Goal: Transaction & Acquisition: Purchase product/service

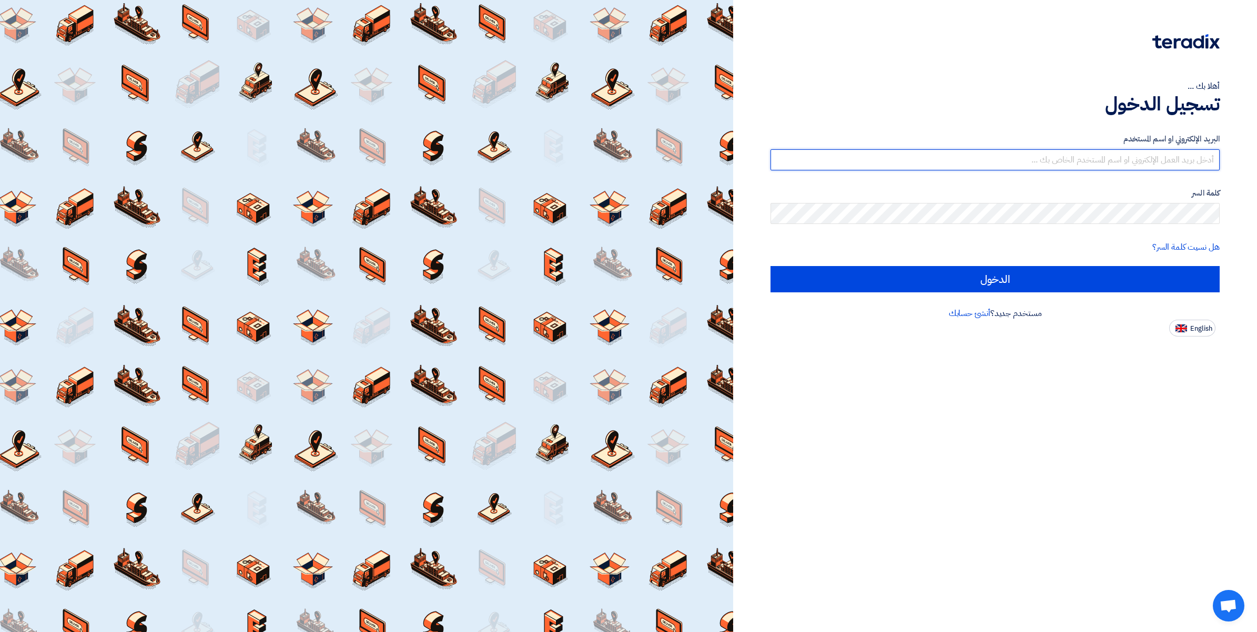
type input "ahmed.abdelnaby@wadigroup.com.eg"
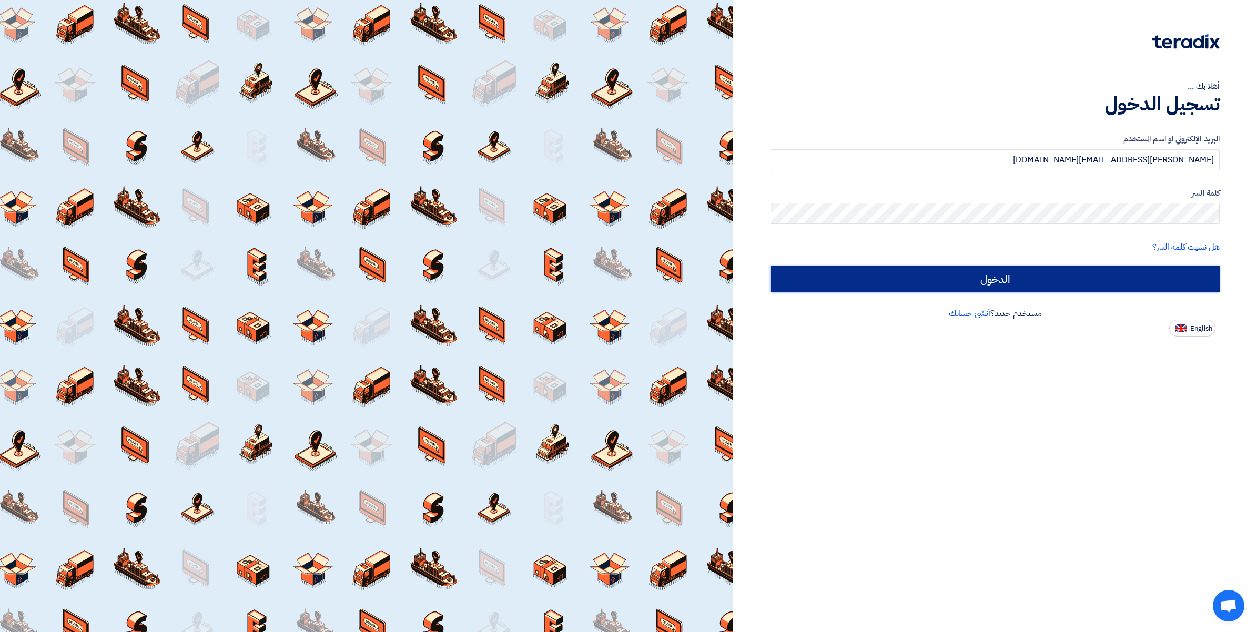
drag, startPoint x: 0, startPoint y: 0, endPoint x: 1006, endPoint y: 275, distance: 1042.8
click at [1006, 275] on input "الدخول" at bounding box center [994, 279] width 449 height 26
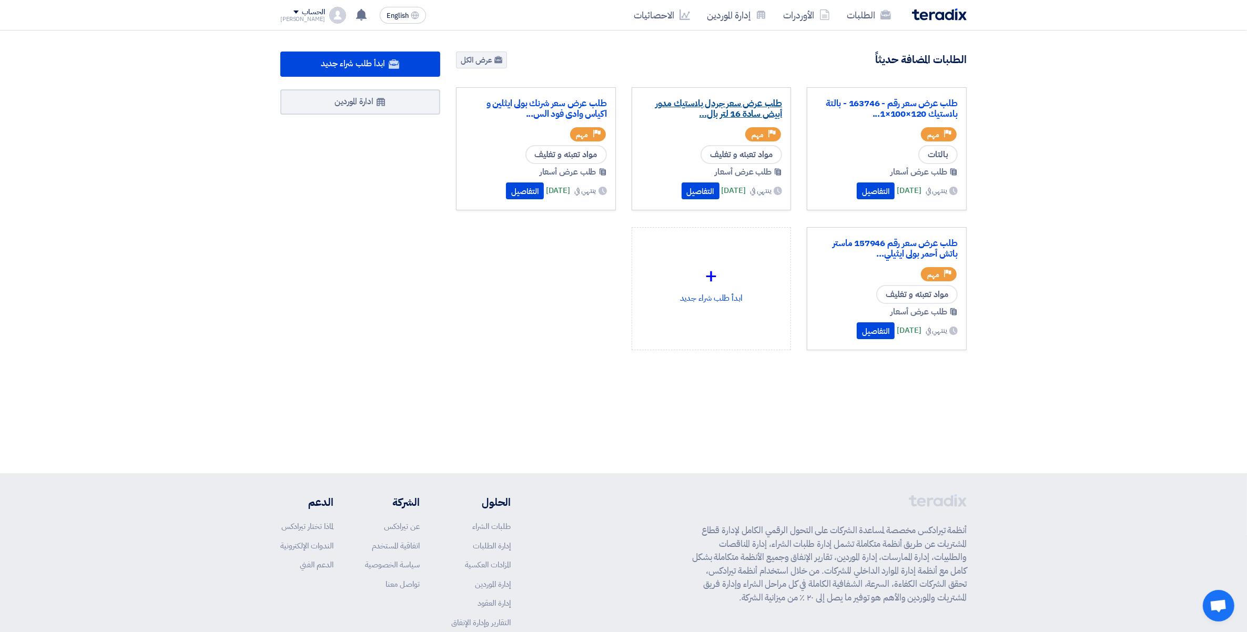
click at [666, 105] on link "طلب عرض سعر جردل بلاستيك مدور أبيض سادة 16 لتر بال..." at bounding box center [711, 108] width 142 height 21
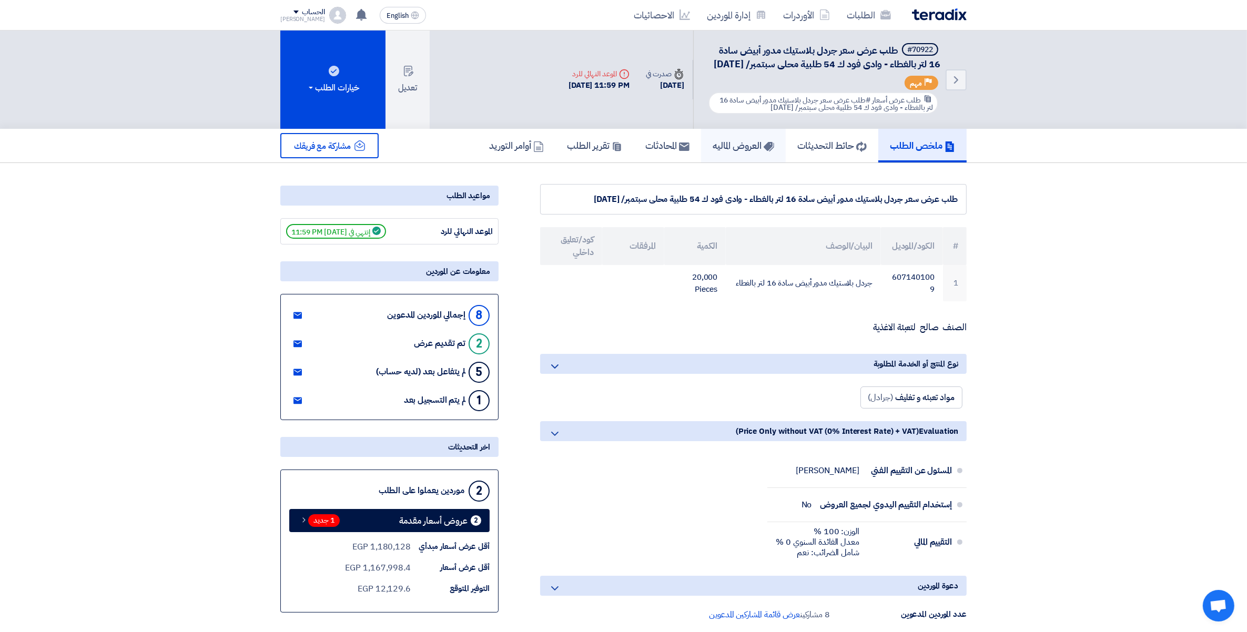
click at [717, 151] on h5 "العروض الماليه" at bounding box center [743, 145] width 62 height 12
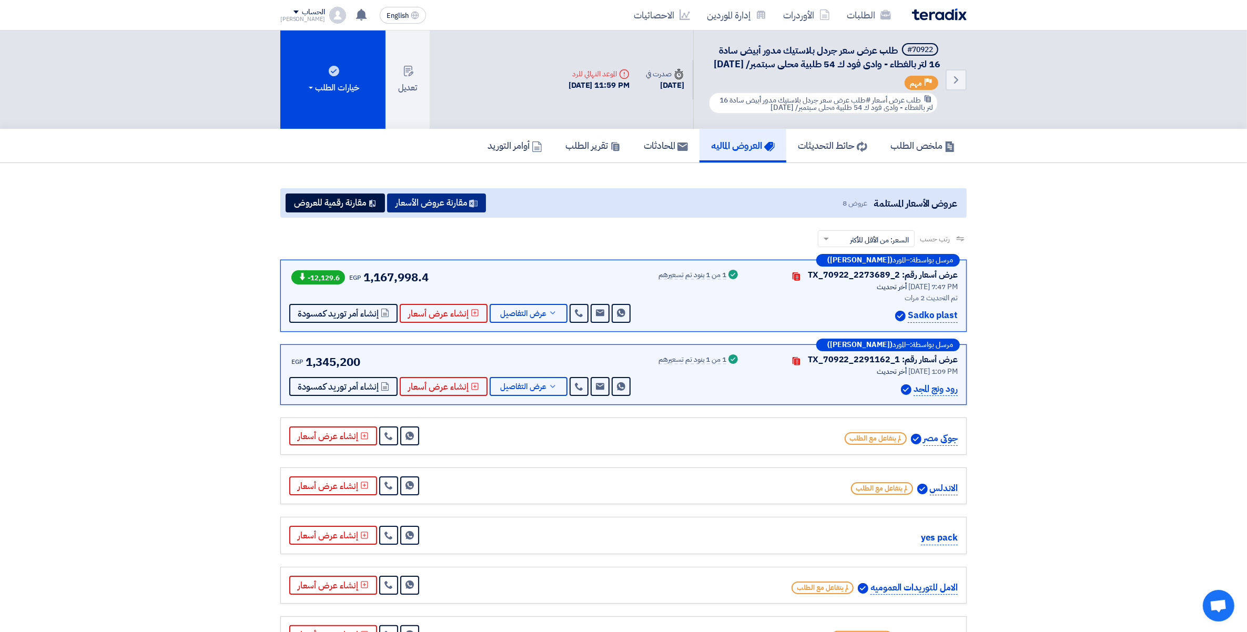
click at [436, 212] on button "مقارنة عروض الأسعار" at bounding box center [436, 203] width 99 height 19
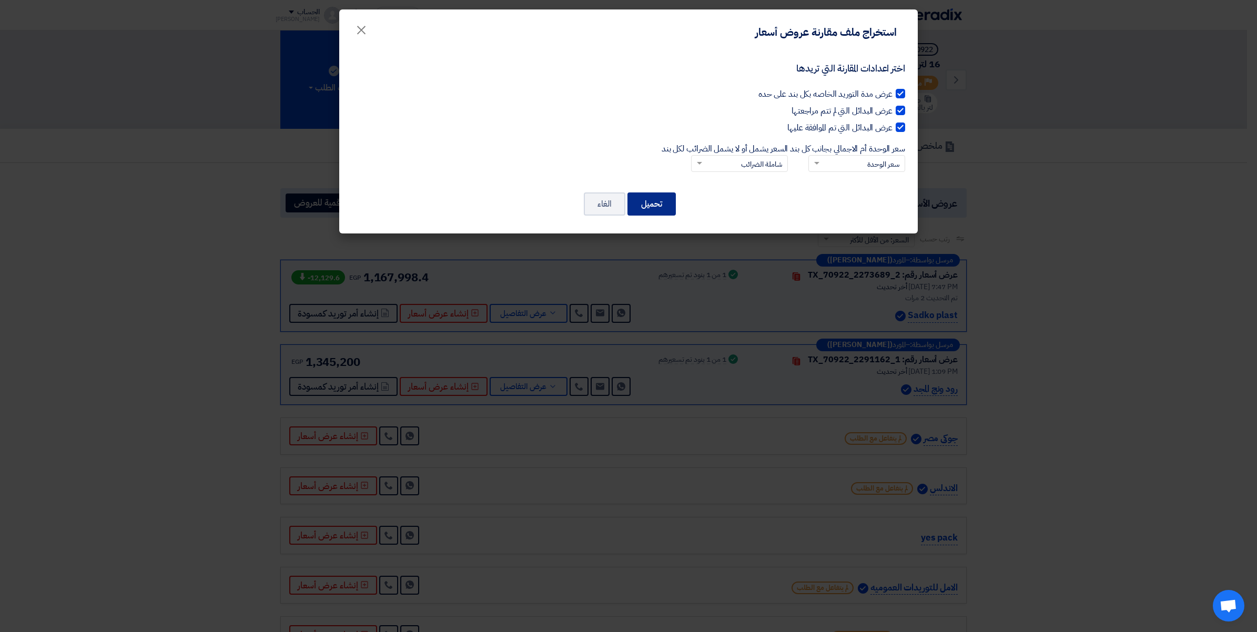
click at [656, 199] on button "تحميل" at bounding box center [651, 203] width 48 height 23
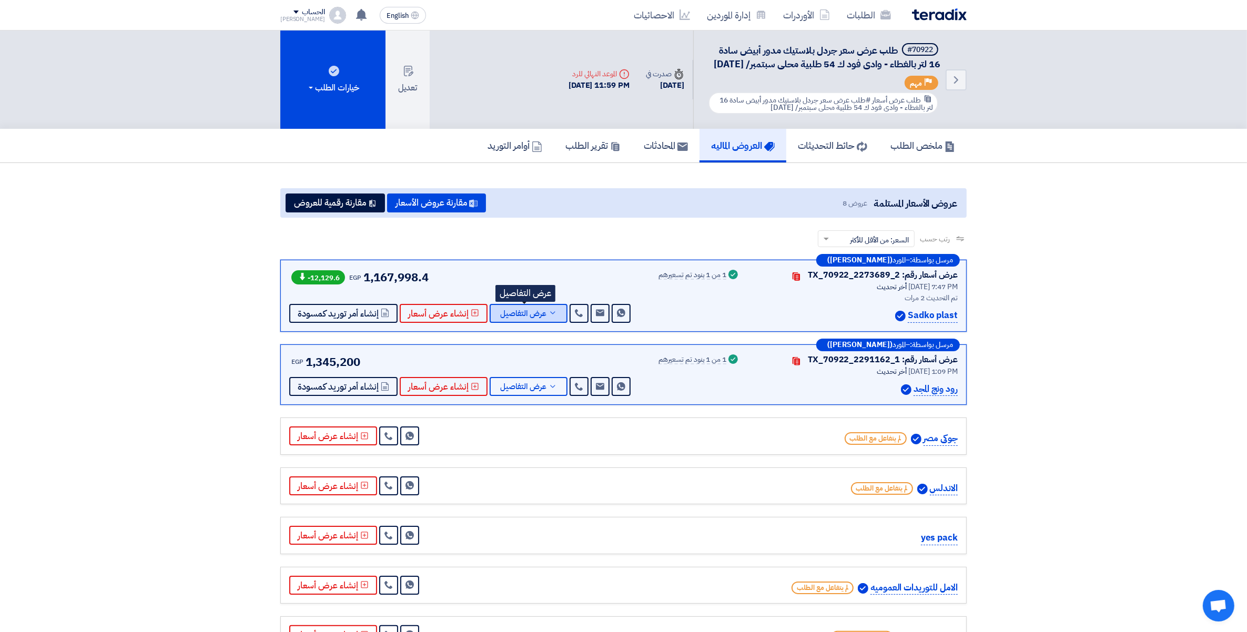
click at [551, 317] on icon at bounding box center [552, 313] width 8 height 8
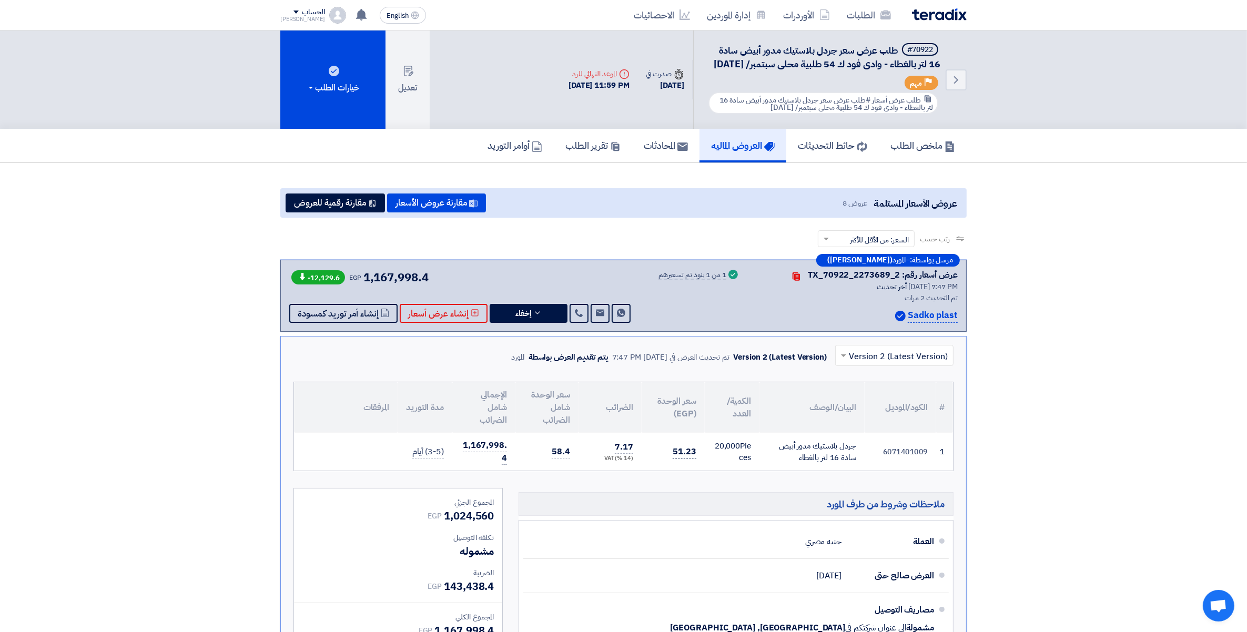
drag, startPoint x: 682, startPoint y: 398, endPoint x: 682, endPoint y: 462, distance: 63.6
click at [683, 461] on table "# الكود/الموديل البيان/الوصف الكمية/العدد سعر الوحدة (EGP) الضرائب سعر الوحدة ش…" at bounding box center [623, 426] width 659 height 88
drag, startPoint x: 682, startPoint y: 462, endPoint x: 548, endPoint y: 464, distance: 134.1
click at [548, 464] on td "58.4" at bounding box center [546, 452] width 63 height 38
click at [950, 323] on p "Sadko plast" at bounding box center [933, 316] width 50 height 14
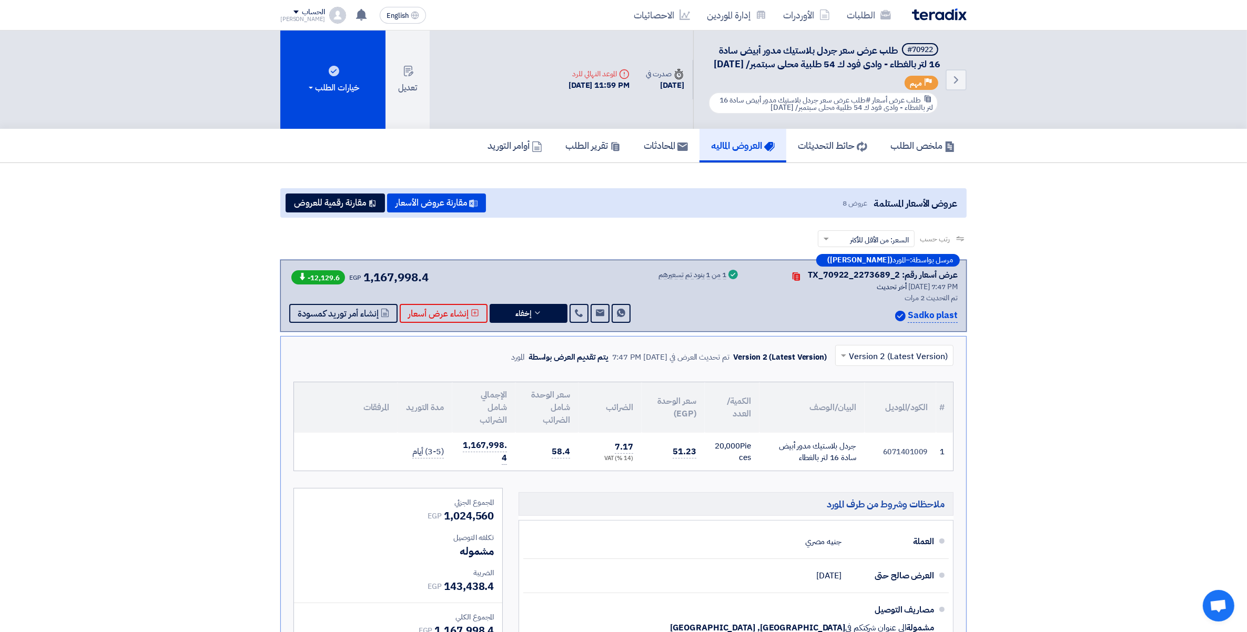
click at [950, 323] on p "Sadko plast" at bounding box center [933, 316] width 50 height 14
click at [321, 318] on span "إنشاء أمر توريد كمسودة" at bounding box center [338, 314] width 81 height 8
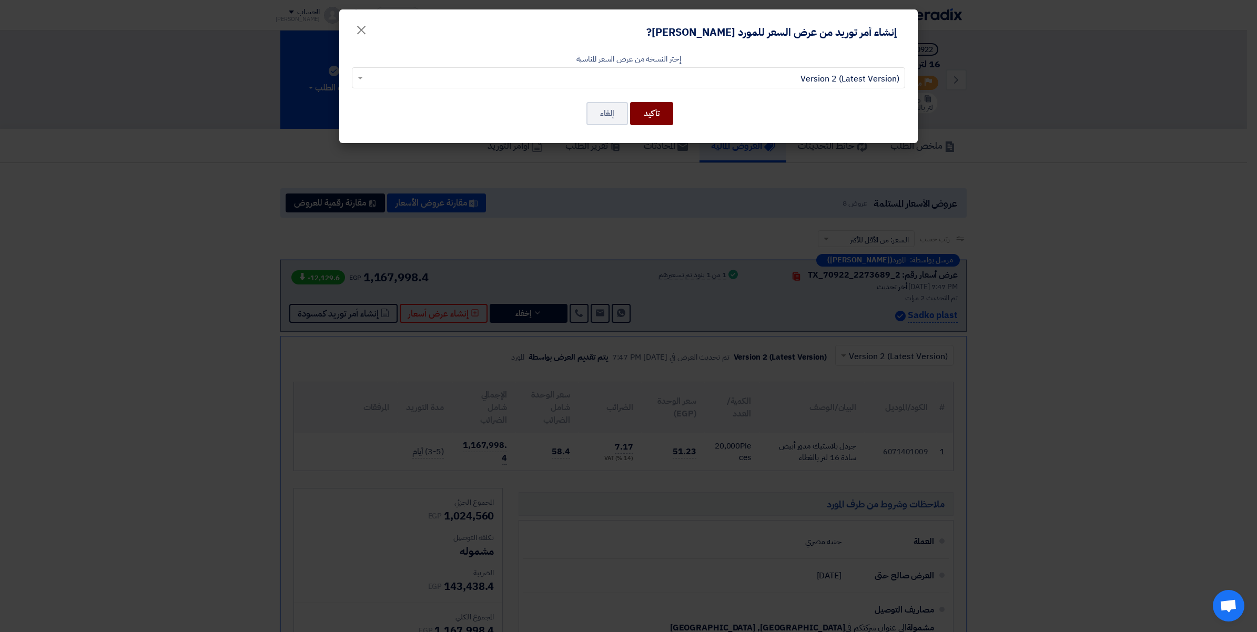
click at [648, 116] on button "تأكيد" at bounding box center [651, 113] width 43 height 23
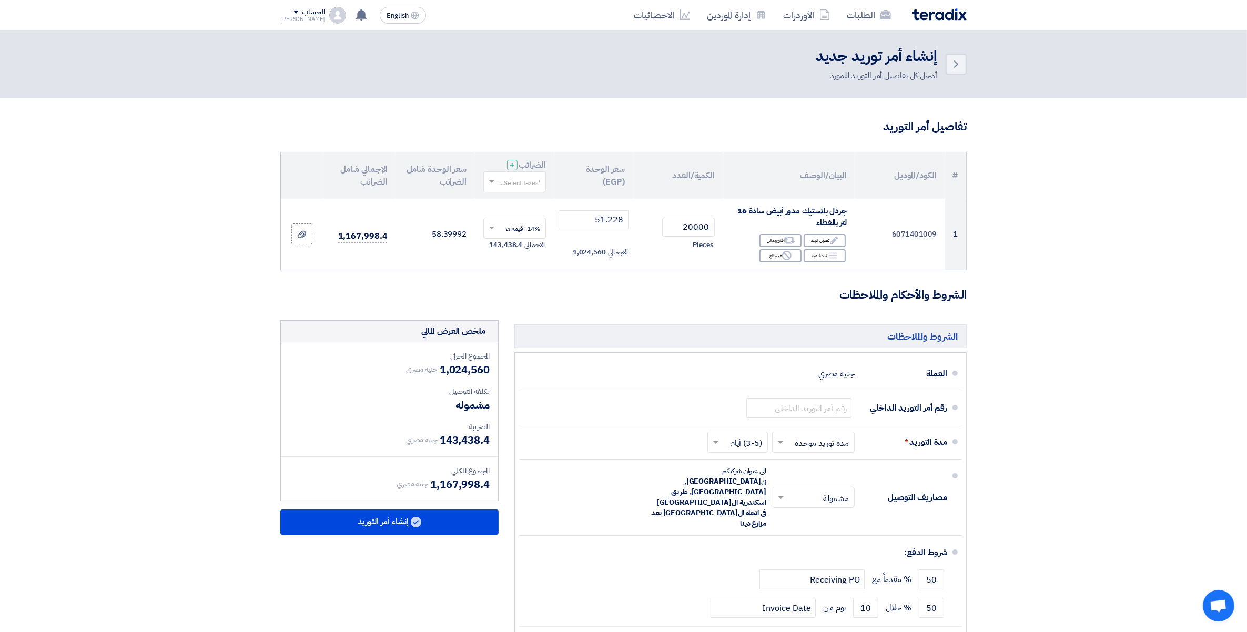
click at [508, 179] on input "text" at bounding box center [521, 182] width 42 height 17
click at [523, 202] on span "14% -قيمة مضافة" at bounding box center [516, 201] width 48 height 9
click at [824, 410] on input "text" at bounding box center [798, 408] width 105 height 20
click at [803, 413] on input "ر" at bounding box center [798, 408] width 105 height 20
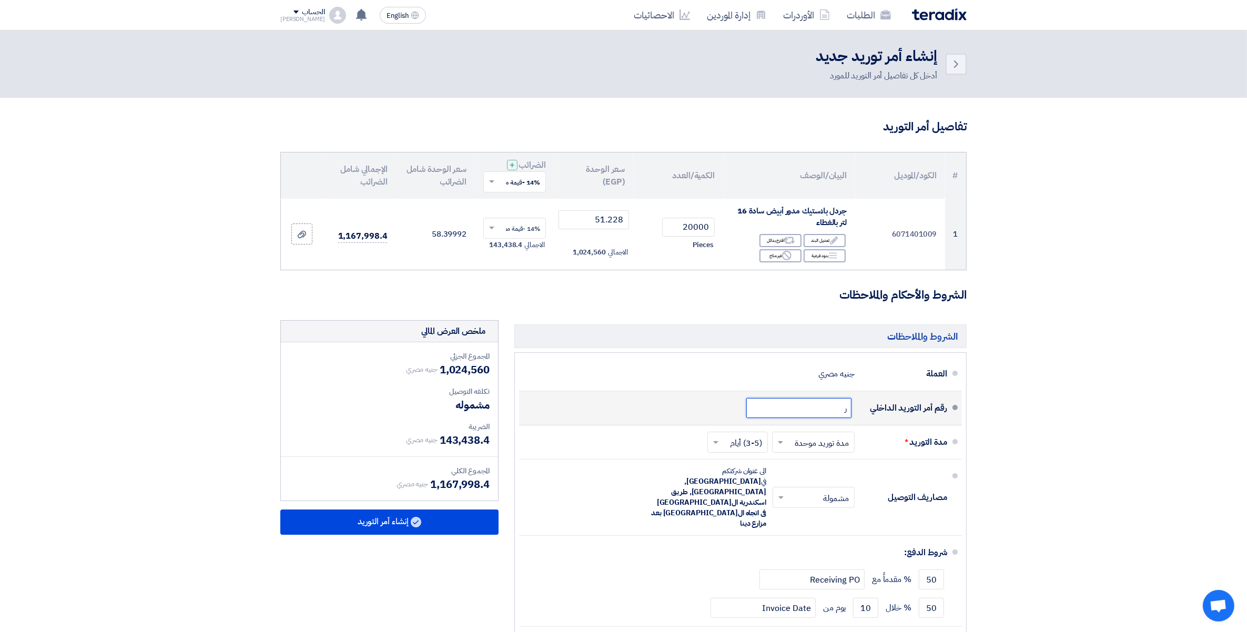
click at [803, 413] on input "ر" at bounding box center [798, 408] width 105 height 20
paste input "163871/1"
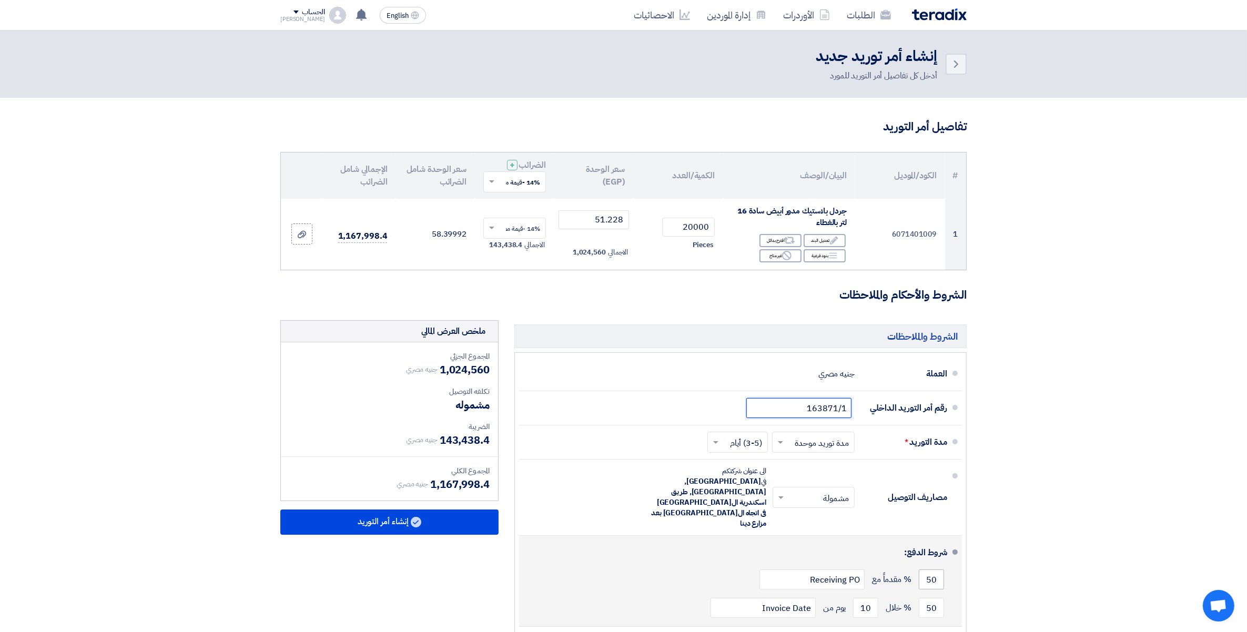
type input "163871/1"
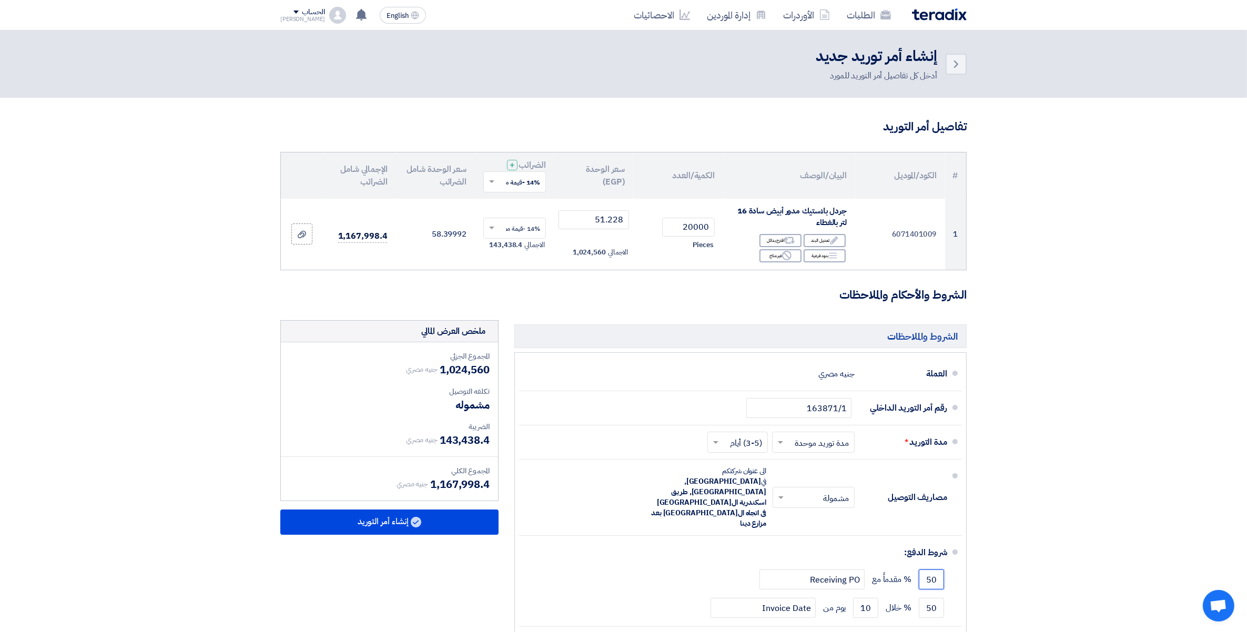
drag, startPoint x: 920, startPoint y: 550, endPoint x: 1053, endPoint y: 554, distance: 133.1
click at [1053, 554] on section "تفاصيل أمر التوريد # الكود/الموديل البيان/الوصف الكمية/العدد سعر الوحدة (EGP) ا…" at bounding box center [623, 409] width 1247 height 623
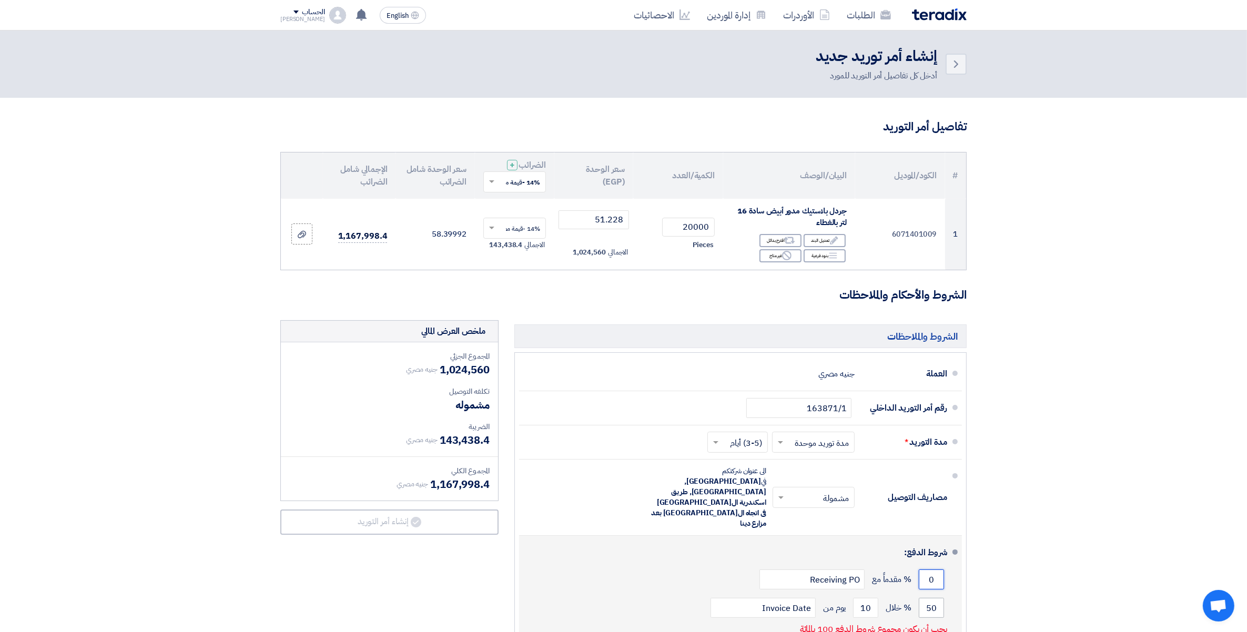
type input "0"
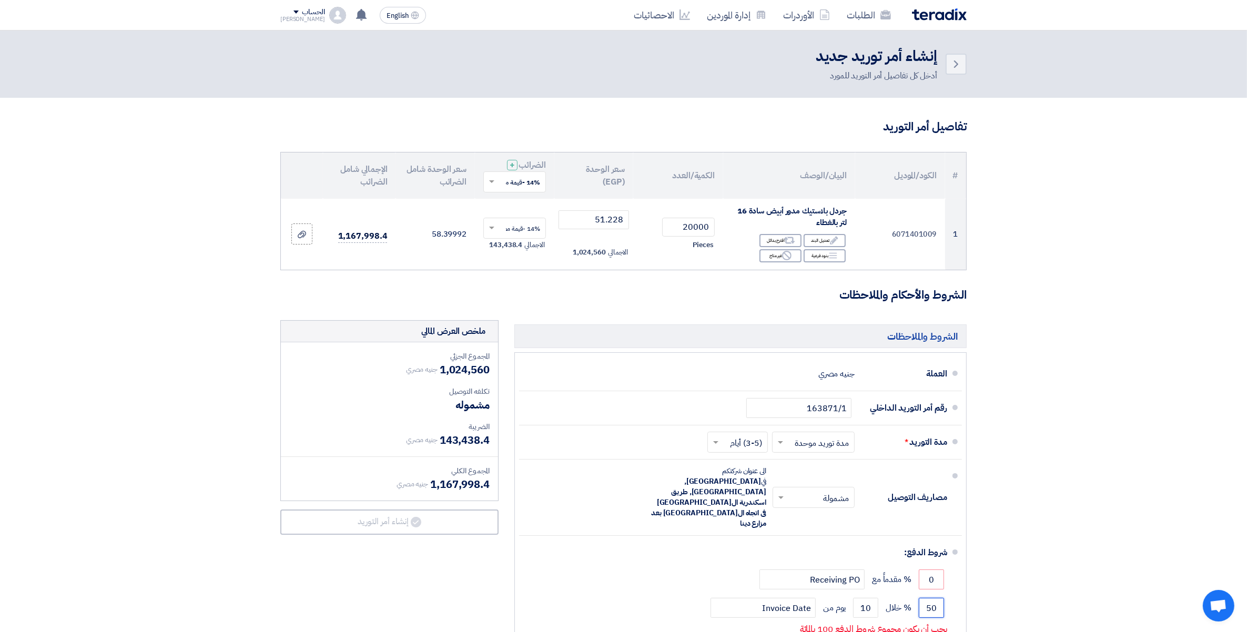
drag, startPoint x: 932, startPoint y: 578, endPoint x: 993, endPoint y: 582, distance: 60.6
click at [993, 582] on section "تفاصيل أمر التوريد # الكود/الموديل البيان/الوصف الكمية/العدد سعر الوحدة (EGP) ا…" at bounding box center [623, 418] width 1247 height 641
type input "1"
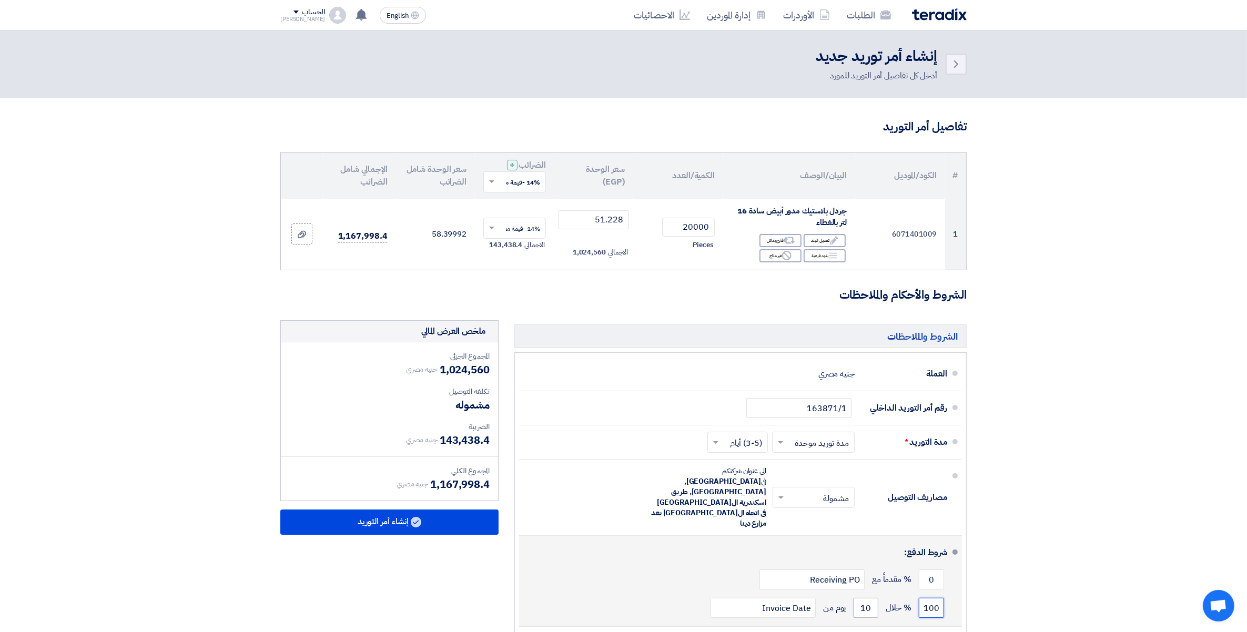
type input "100"
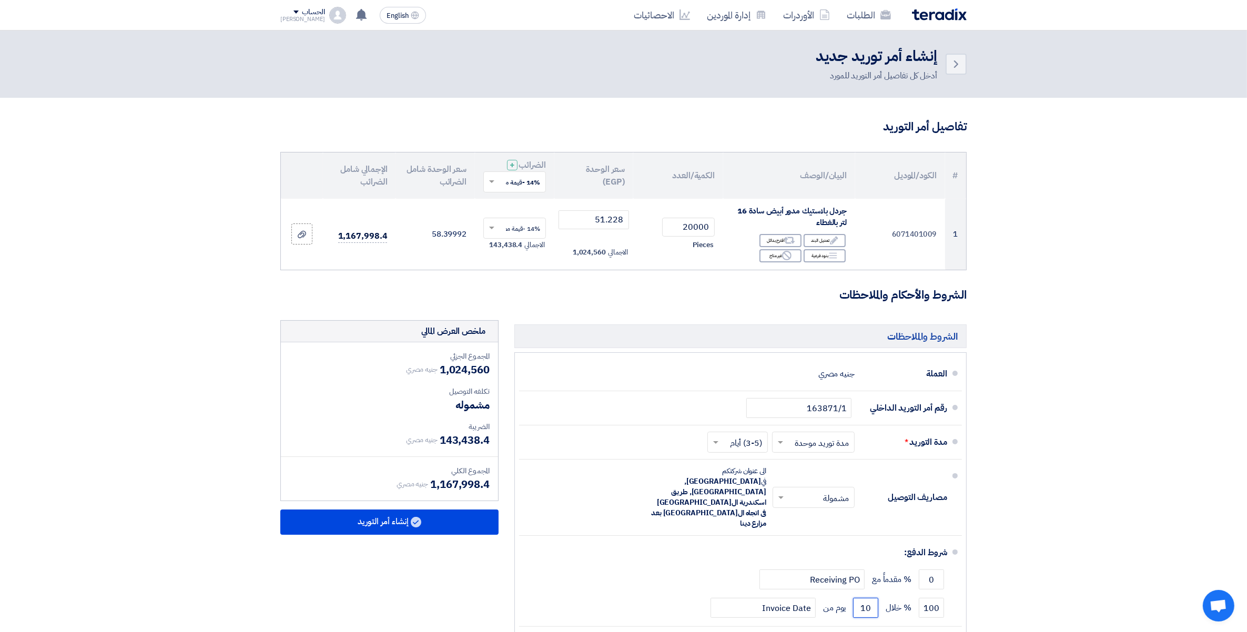
drag, startPoint x: 861, startPoint y: 577, endPoint x: 1018, endPoint y: 595, distance: 157.7
click at [1015, 595] on section "تفاصيل أمر التوريد # الكود/الموديل البيان/الوصف الكمية/العدد سعر الوحدة (EGP) ا…" at bounding box center [623, 409] width 1247 height 623
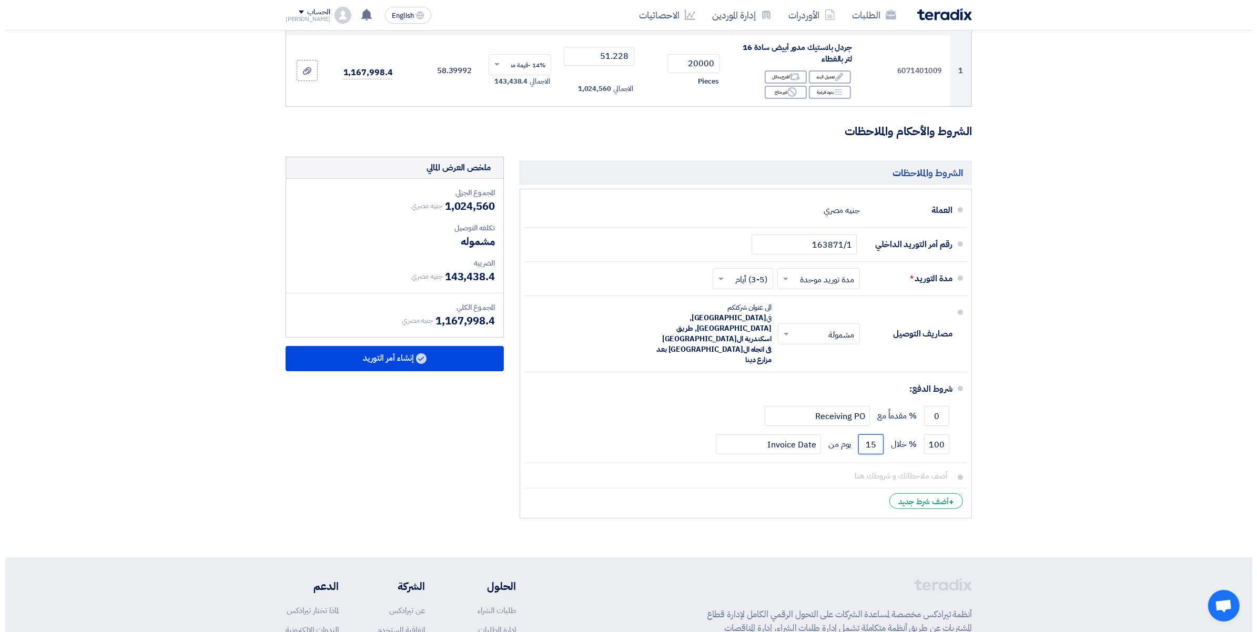
scroll to position [197, 0]
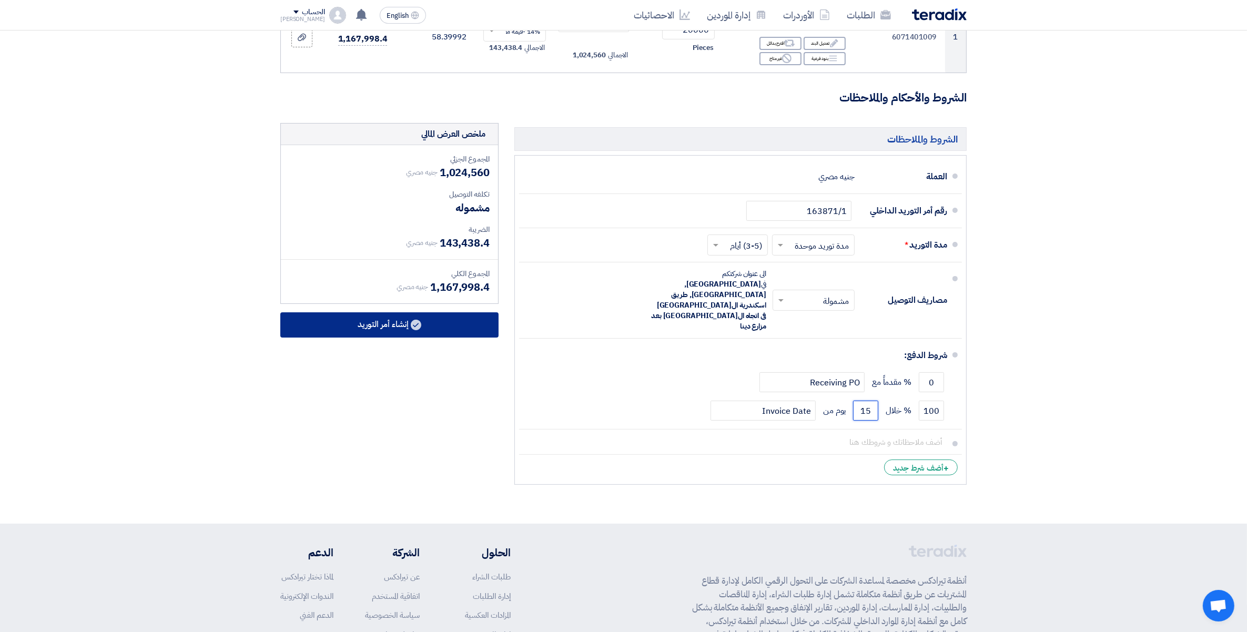
type input "15"
click at [388, 330] on button "إنشاء أمر التوريد" at bounding box center [389, 324] width 218 height 25
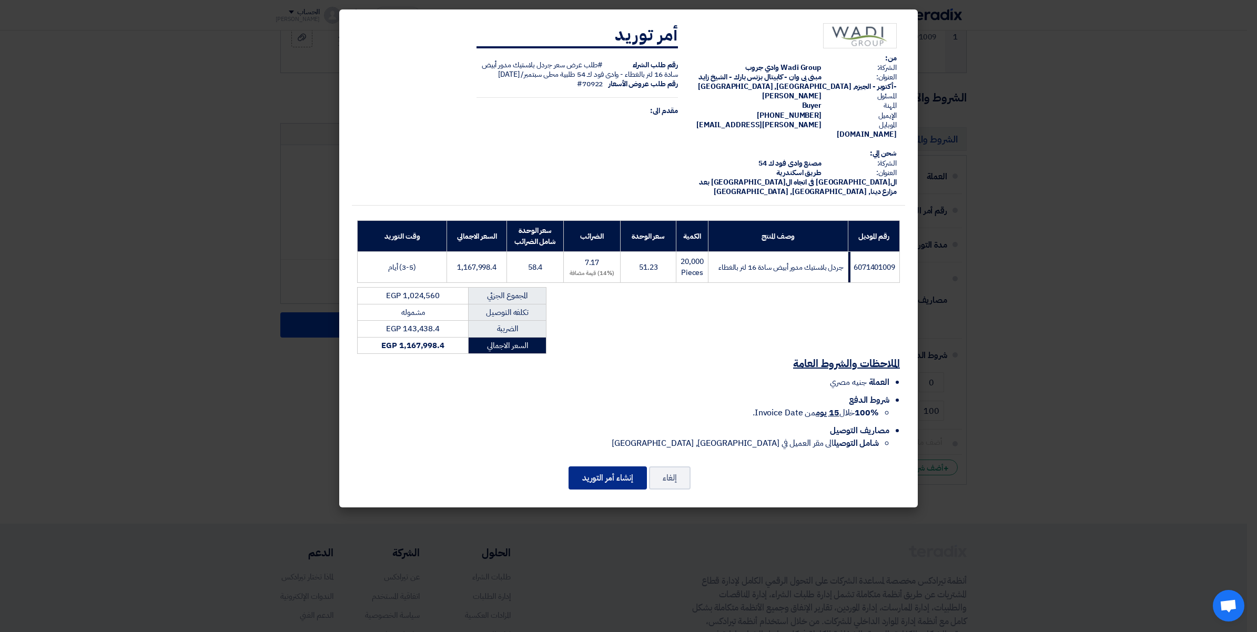
click at [596, 466] on button "إنشاء أمر التوريد" at bounding box center [607, 477] width 78 height 23
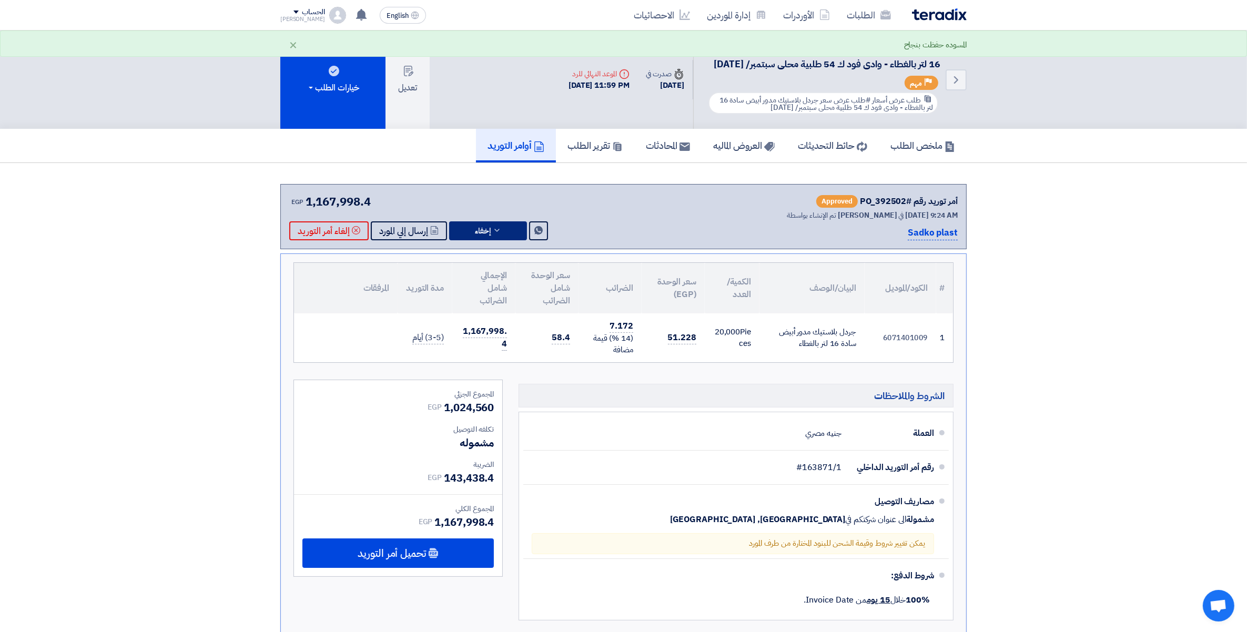
click at [497, 235] on icon at bounding box center [497, 230] width 8 height 8
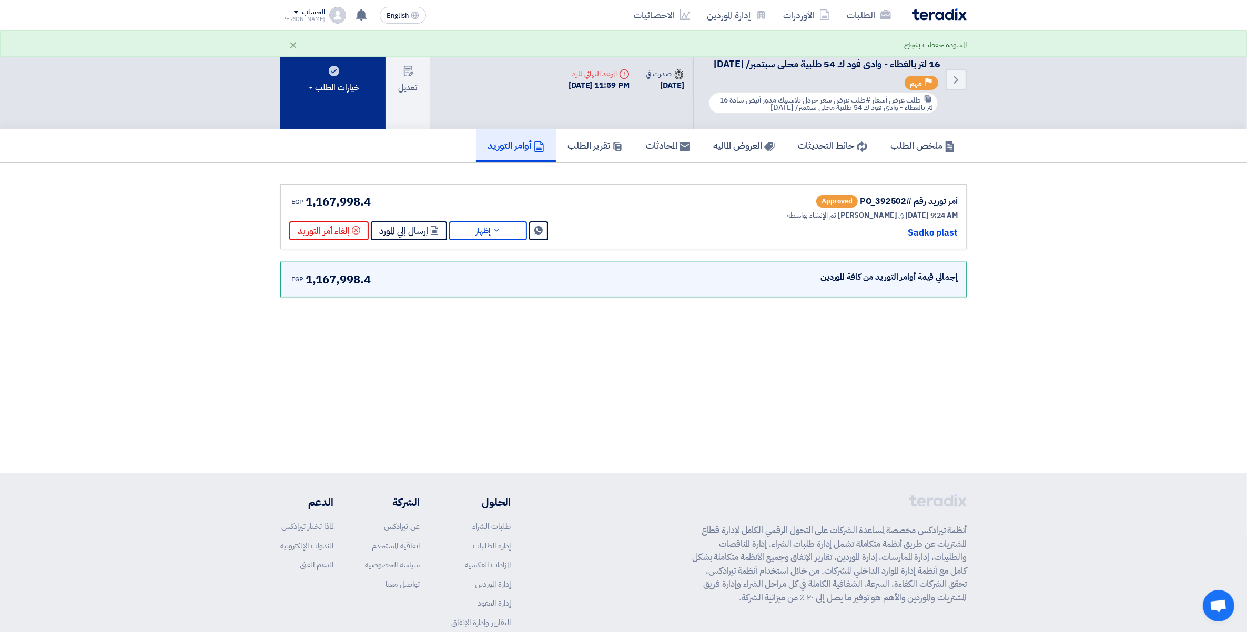
click at [349, 85] on button "خيارات الطلب" at bounding box center [332, 79] width 105 height 98
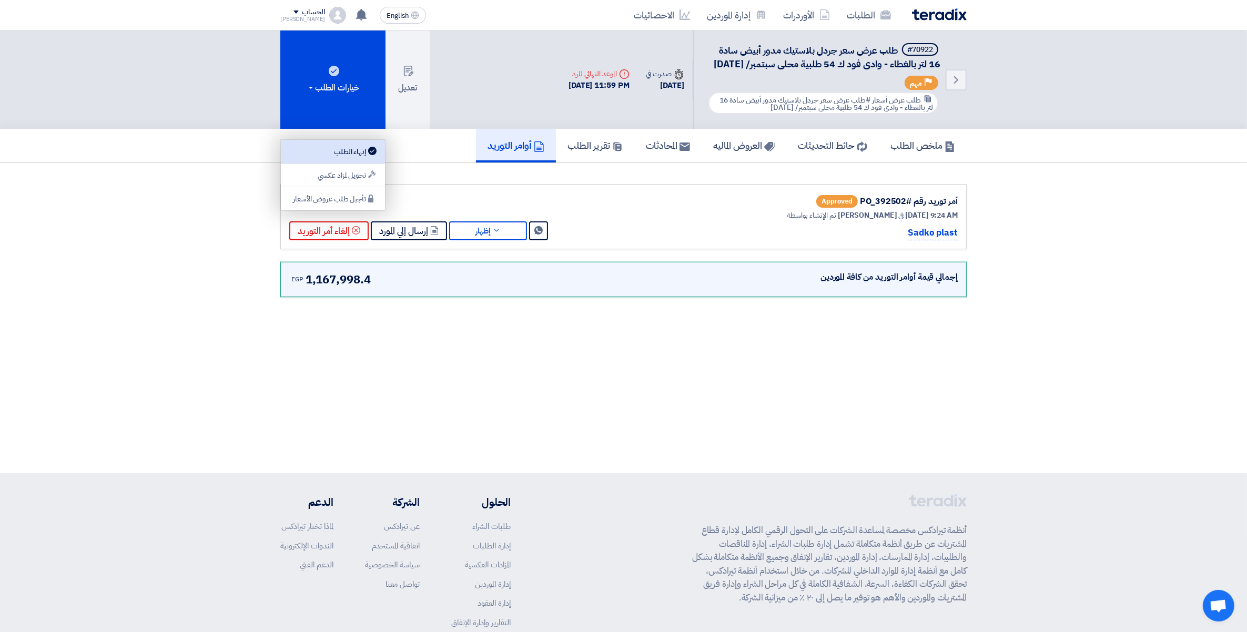
click at [353, 150] on div "إنهاء الطلب" at bounding box center [332, 151] width 91 height 13
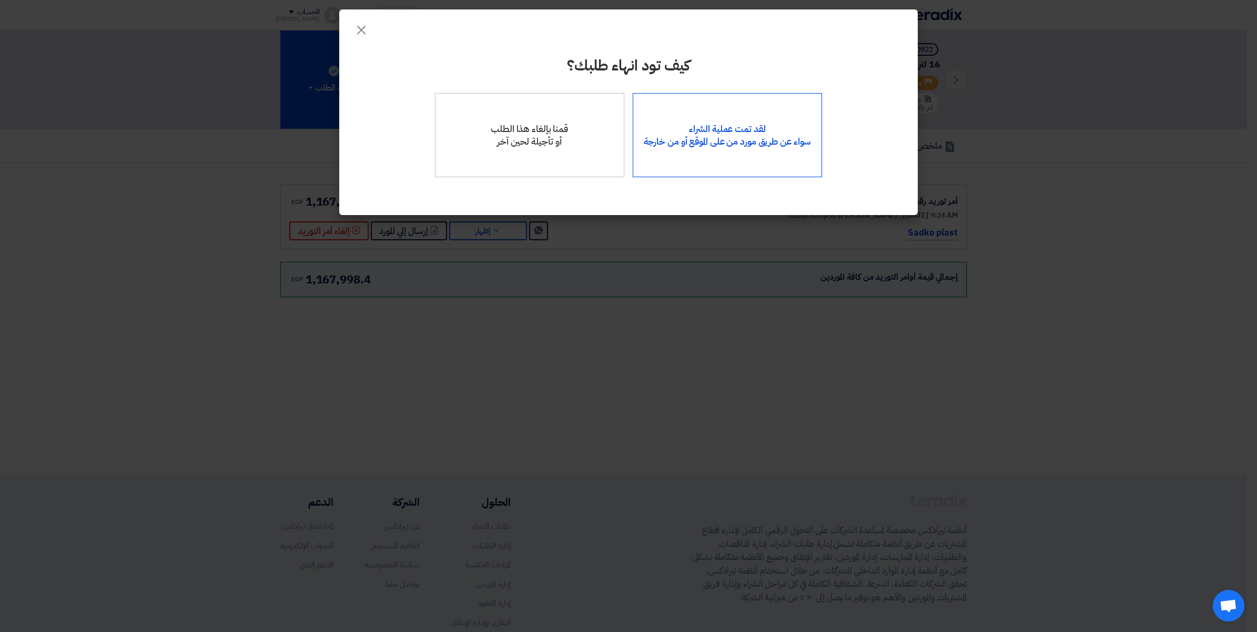
click at [734, 134] on div "لقد تمت عملية الشراء سواء عن طريق مورد من على الموقع أو من خارجة" at bounding box center [728, 135] width 190 height 84
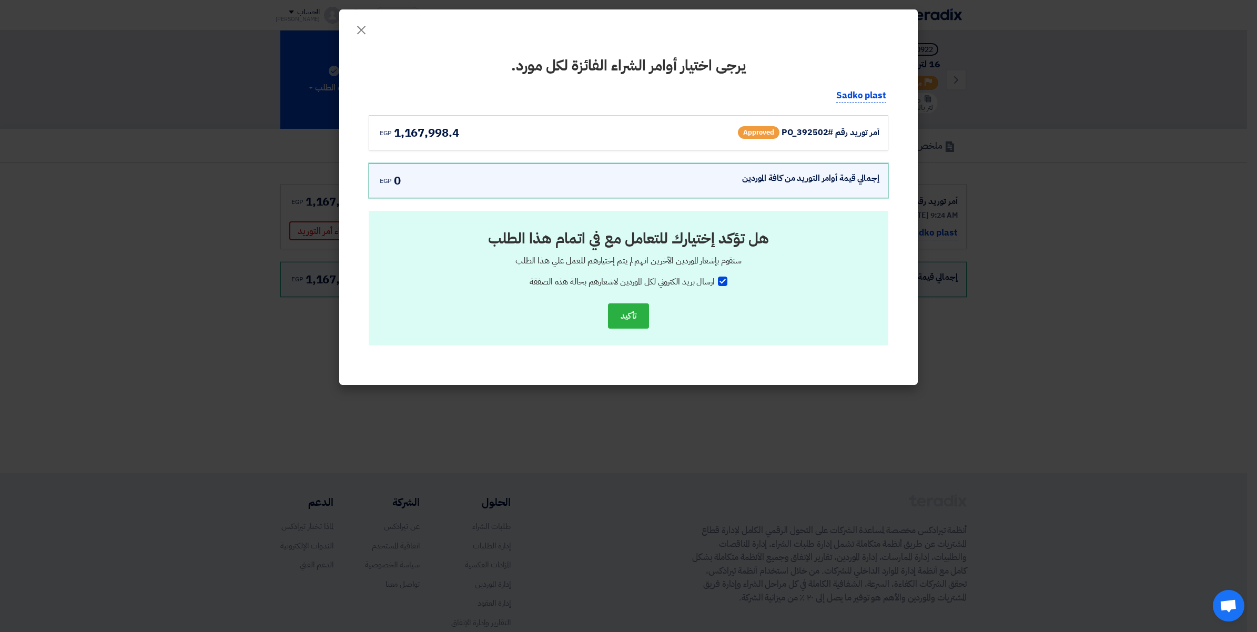
click at [832, 179] on div "إجمالي قيمة أوامر التوريد من كافة الموردين" at bounding box center [810, 178] width 137 height 13
click at [828, 135] on div "أمر توريد رقم #PO_392502" at bounding box center [830, 132] width 98 height 13
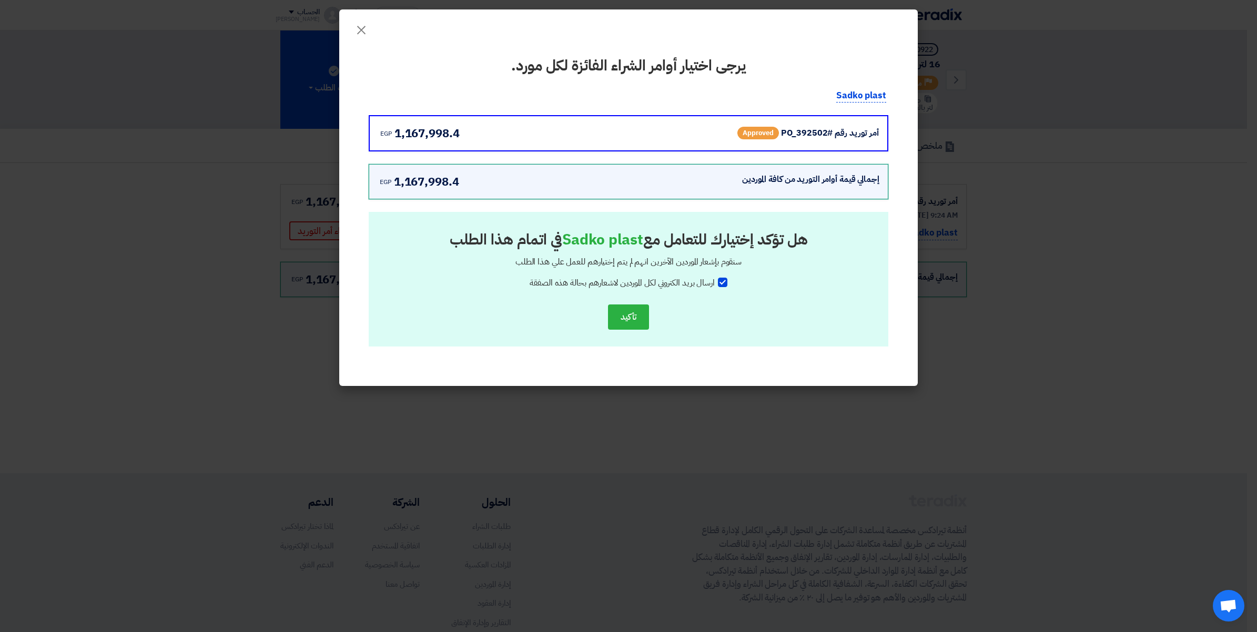
click at [722, 281] on div at bounding box center [722, 282] width 9 height 9
click at [715, 281] on input "ارسال بريد الكتروني لكل الموردين لاشعارهم بحالة هذه الصفقة" at bounding box center [711, 280] width 7 height 7
click at [723, 279] on div at bounding box center [722, 282] width 9 height 9
click at [715, 279] on input "ارسال بريد الكتروني لكل الموردين لاشعارهم بحالة هذه الصفقة" at bounding box center [711, 280] width 7 height 7
checkbox input "true"
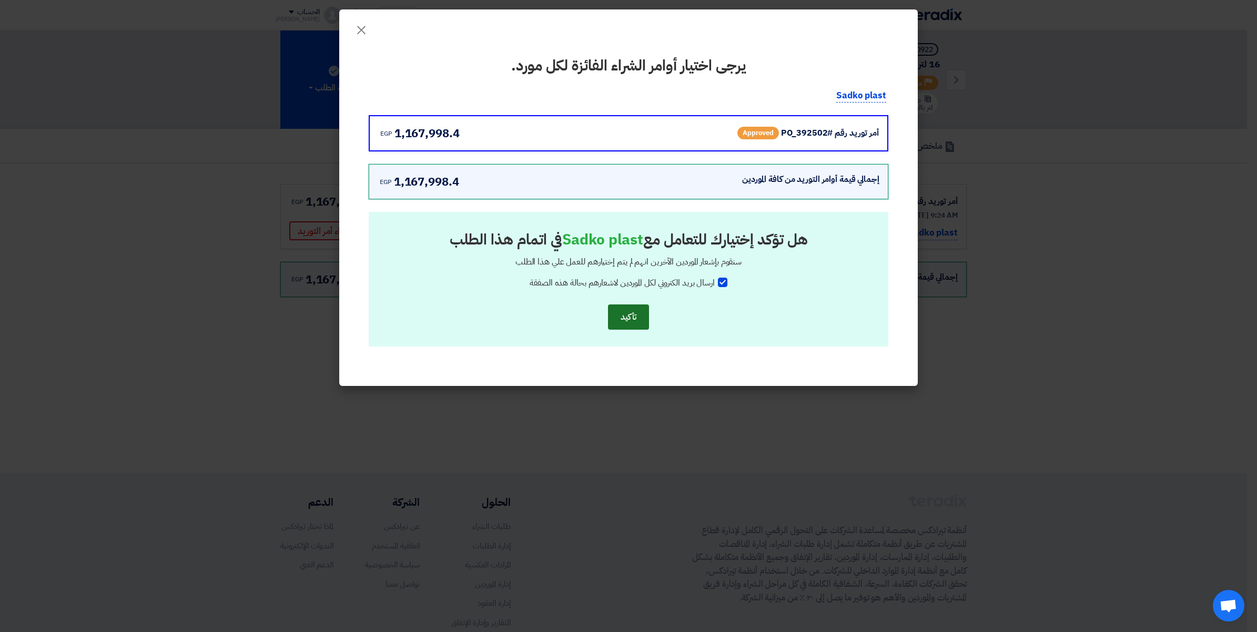
click at [627, 317] on button "تأكيد" at bounding box center [628, 316] width 41 height 25
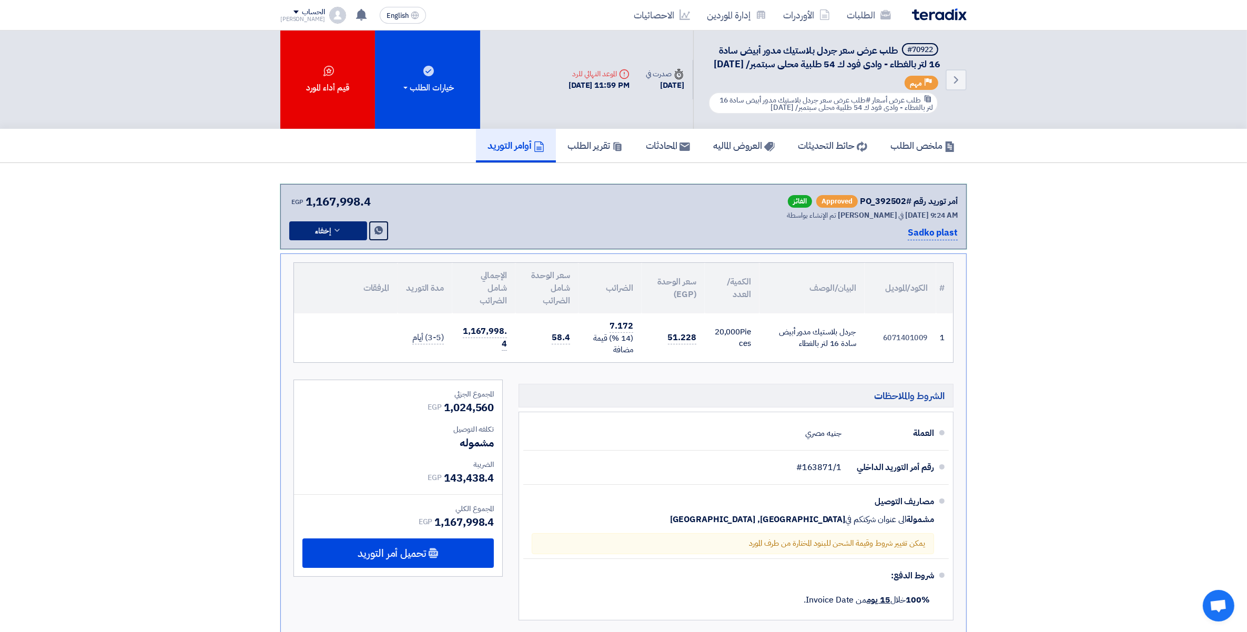
click at [333, 235] on icon at bounding box center [337, 230] width 8 height 8
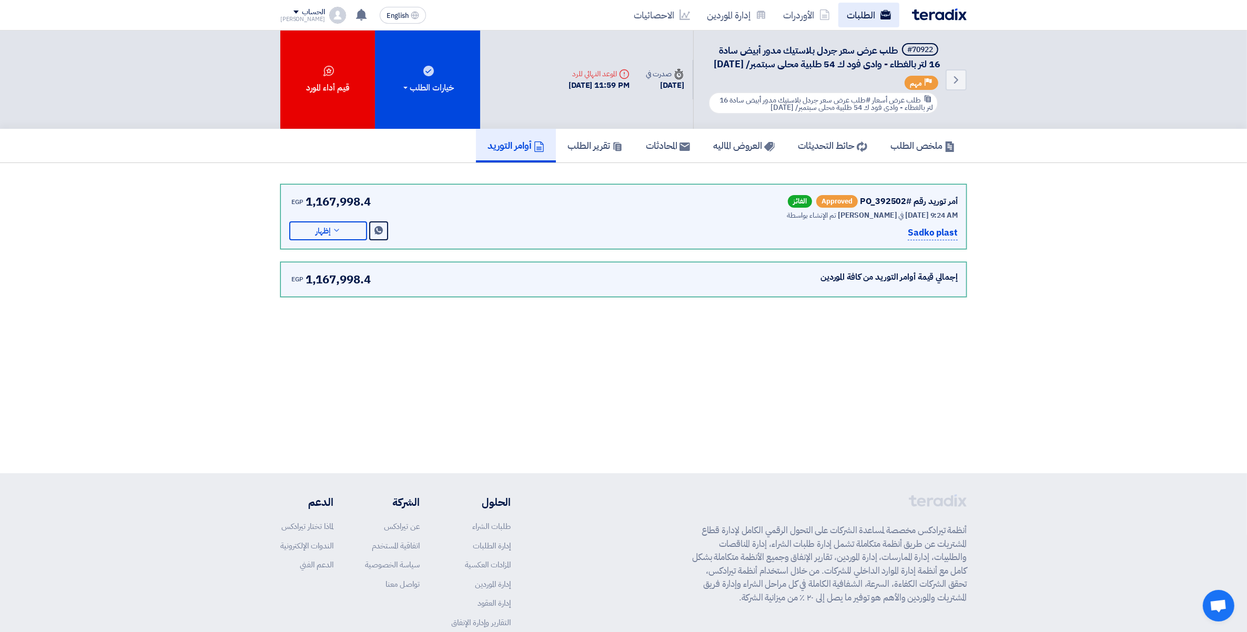
click at [857, 17] on link "الطلبات" at bounding box center [868, 15] width 61 height 25
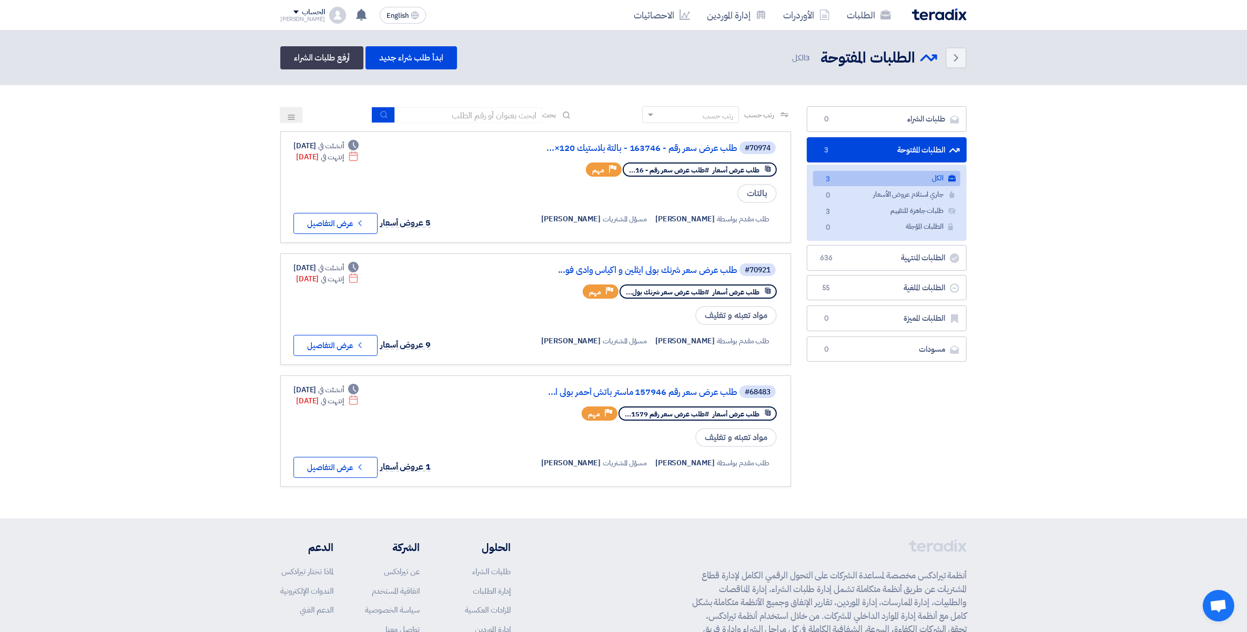
click at [1111, 255] on section "طلبات الشراء طلبات الشراء 0 الطلبات المفتوحة الطلبات المفتوحة 3 الكل الكل 3 جار…" at bounding box center [623, 301] width 1247 height 433
